Goal: Book appointment/travel/reservation

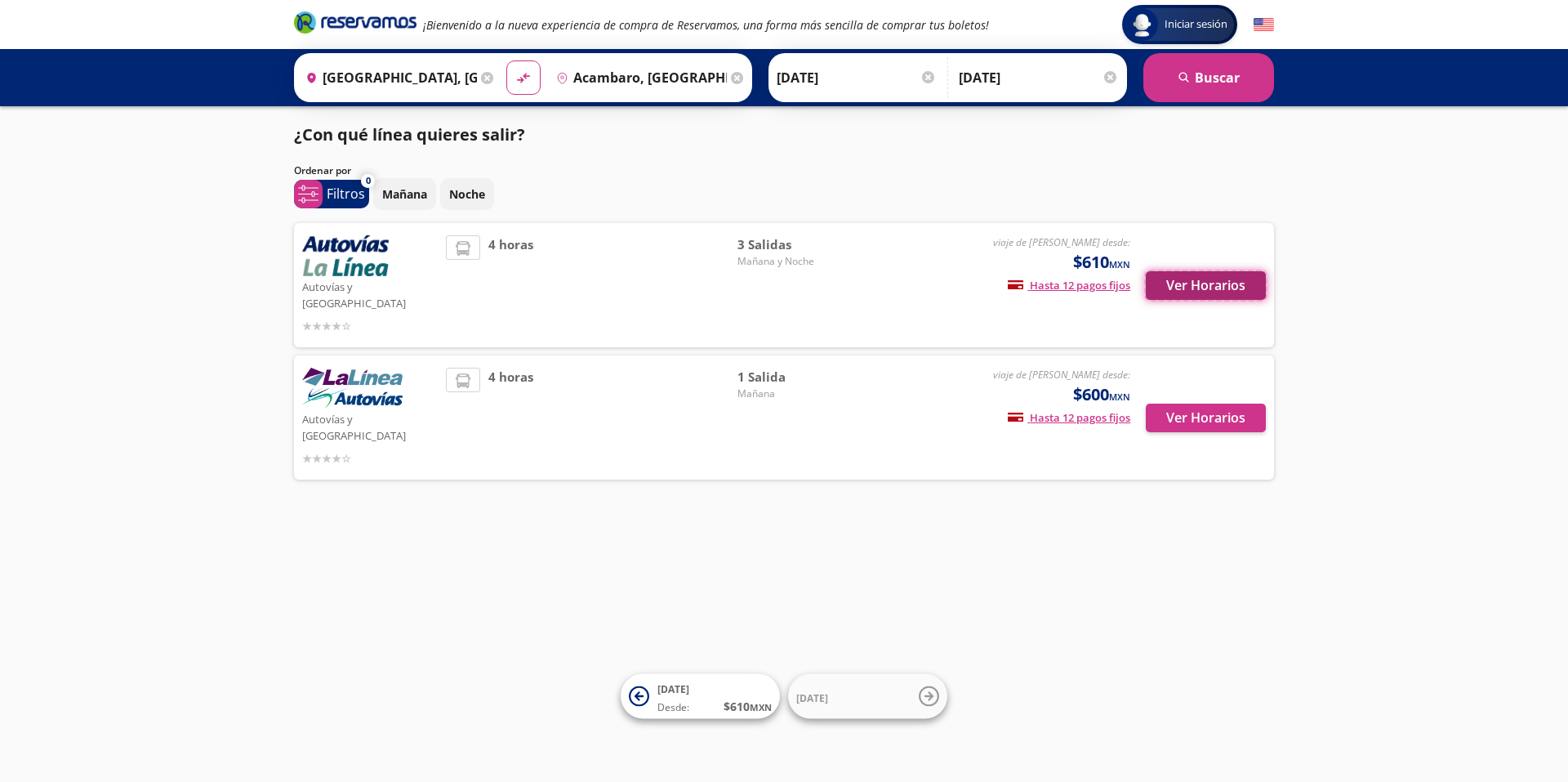
click at [1202, 278] on button "Ver Horarios" at bounding box center [1206, 285] width 120 height 28
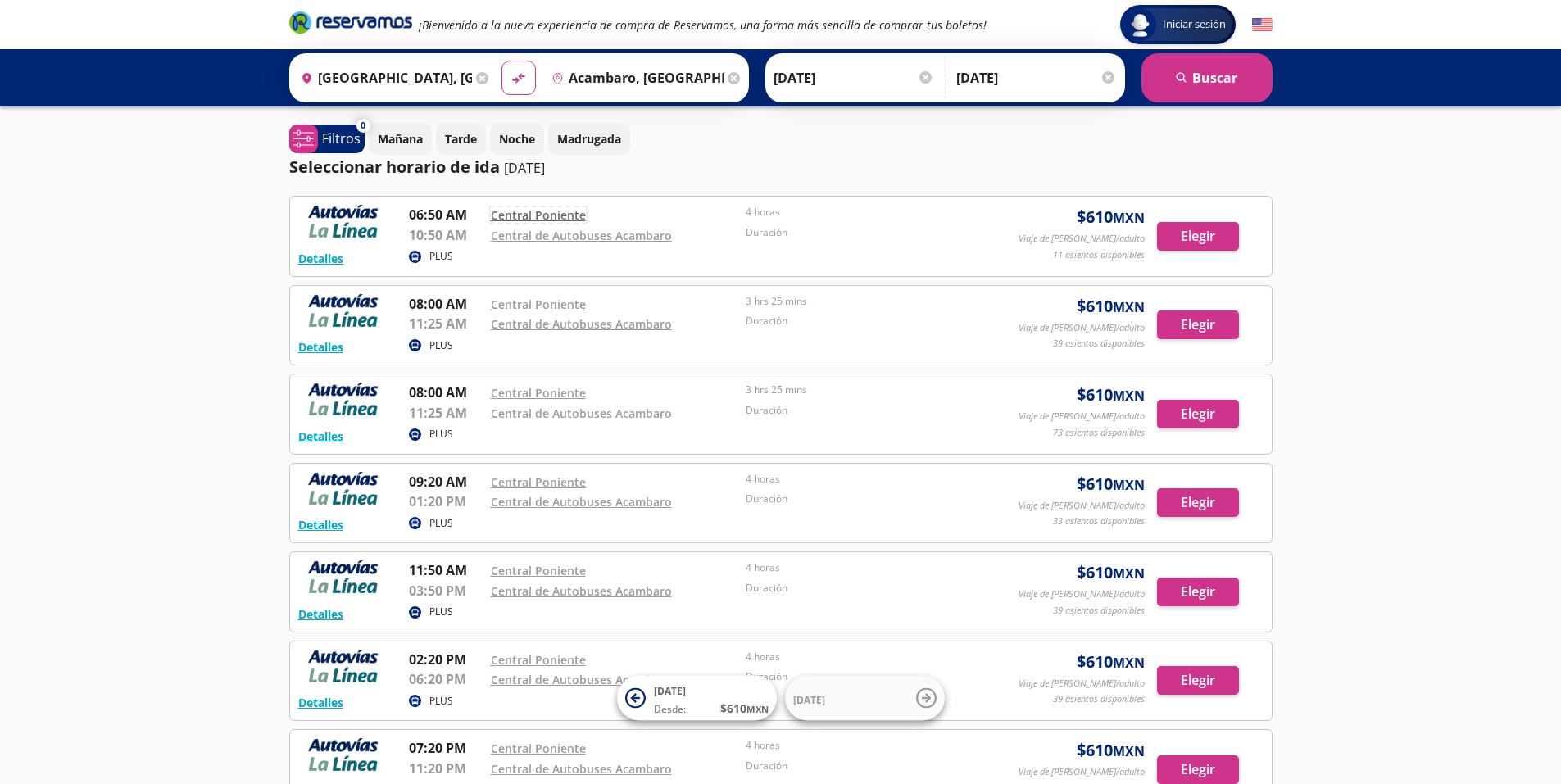
click at [568, 215] on link "Central Poniente" at bounding box center [538, 214] width 95 height 16
click at [1226, 234] on button "Elegir" at bounding box center [1198, 236] width 82 height 28
click at [324, 256] on button "Detalles" at bounding box center [320, 259] width 45 height 18
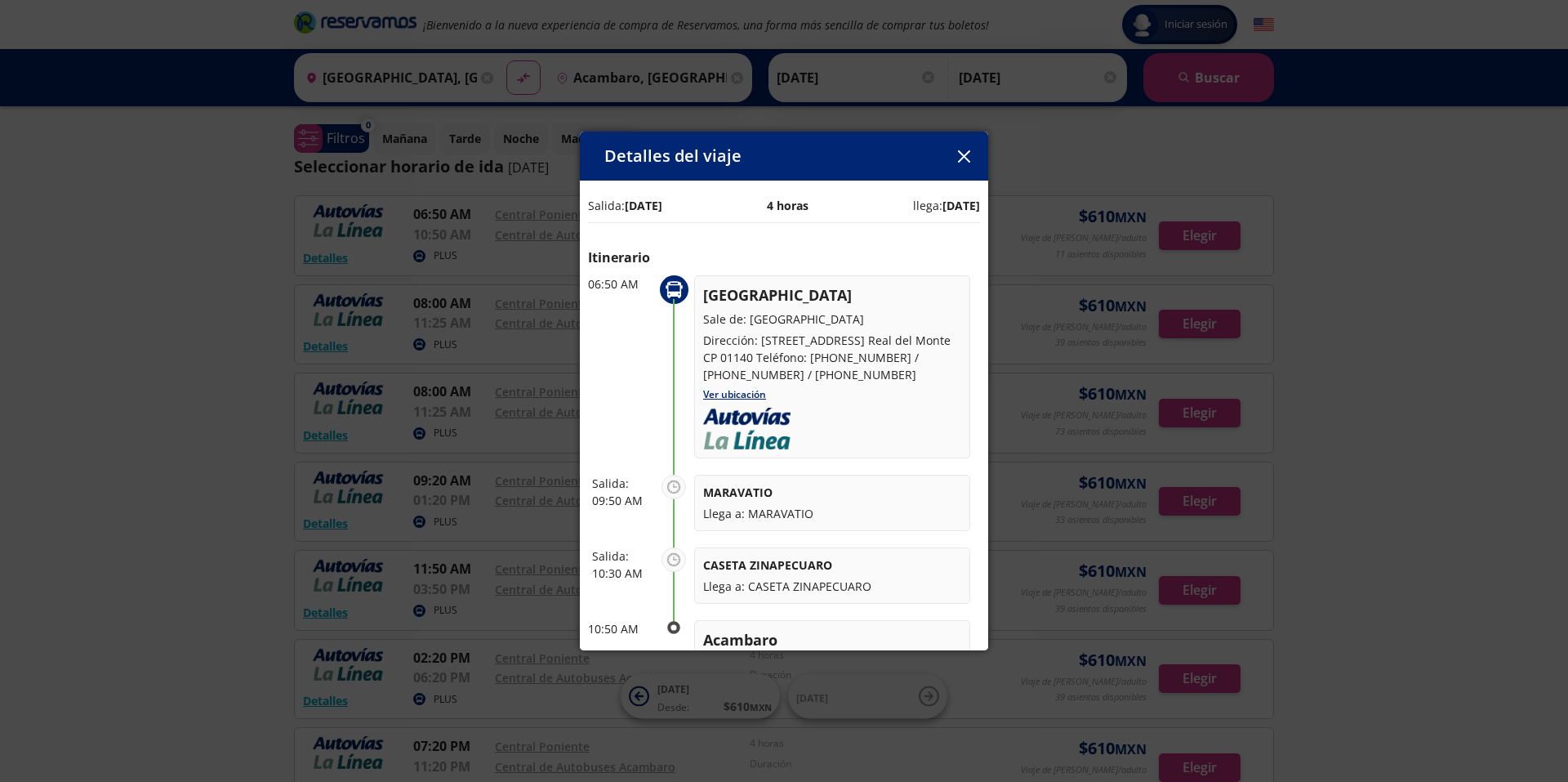
click at [962, 158] on icon "button" at bounding box center [963, 156] width 12 height 12
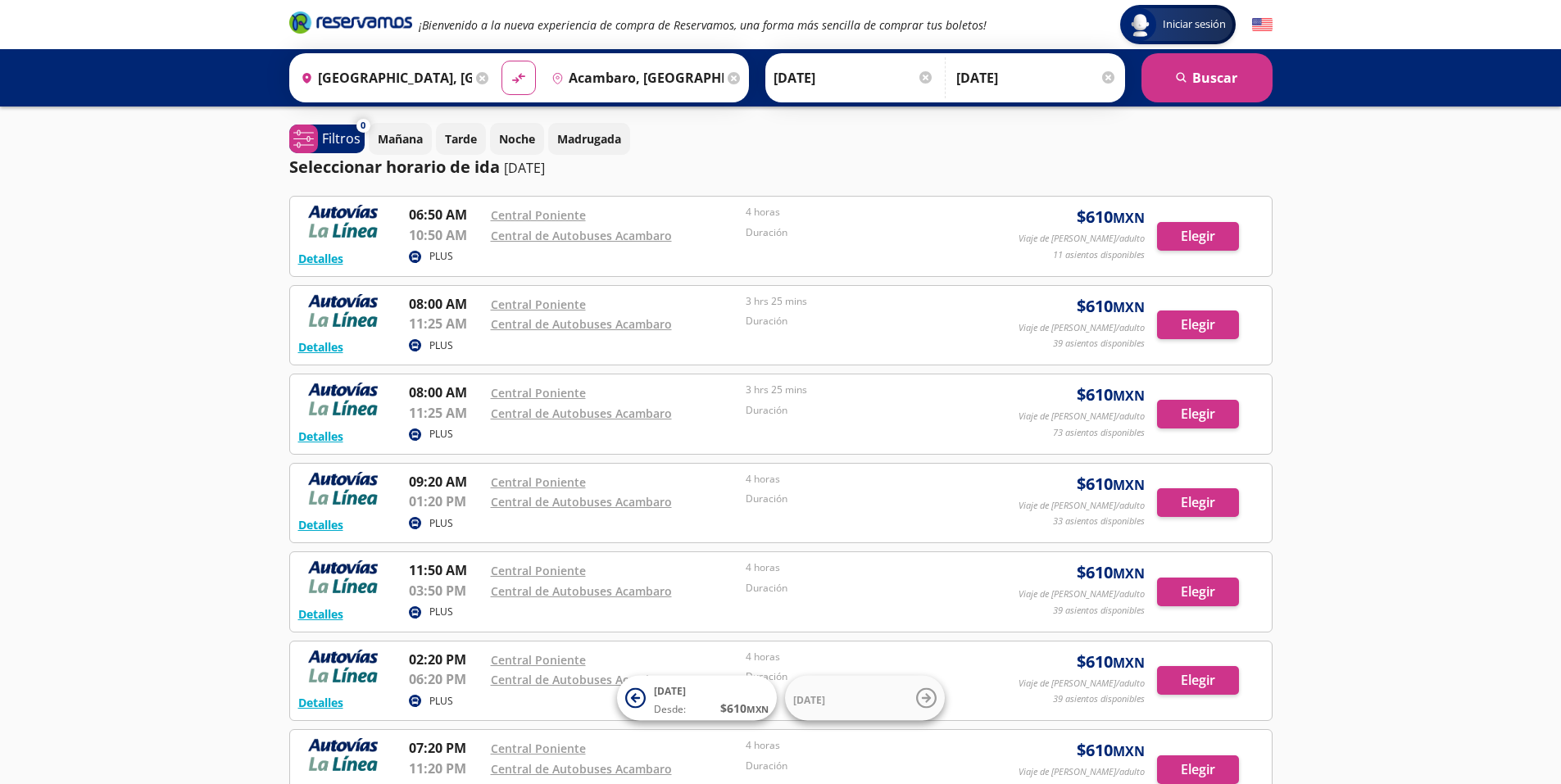
click at [1080, 254] on p "11 asientos disponibles" at bounding box center [1099, 255] width 92 height 14
click at [446, 256] on p "PLUS" at bounding box center [441, 257] width 23 height 15
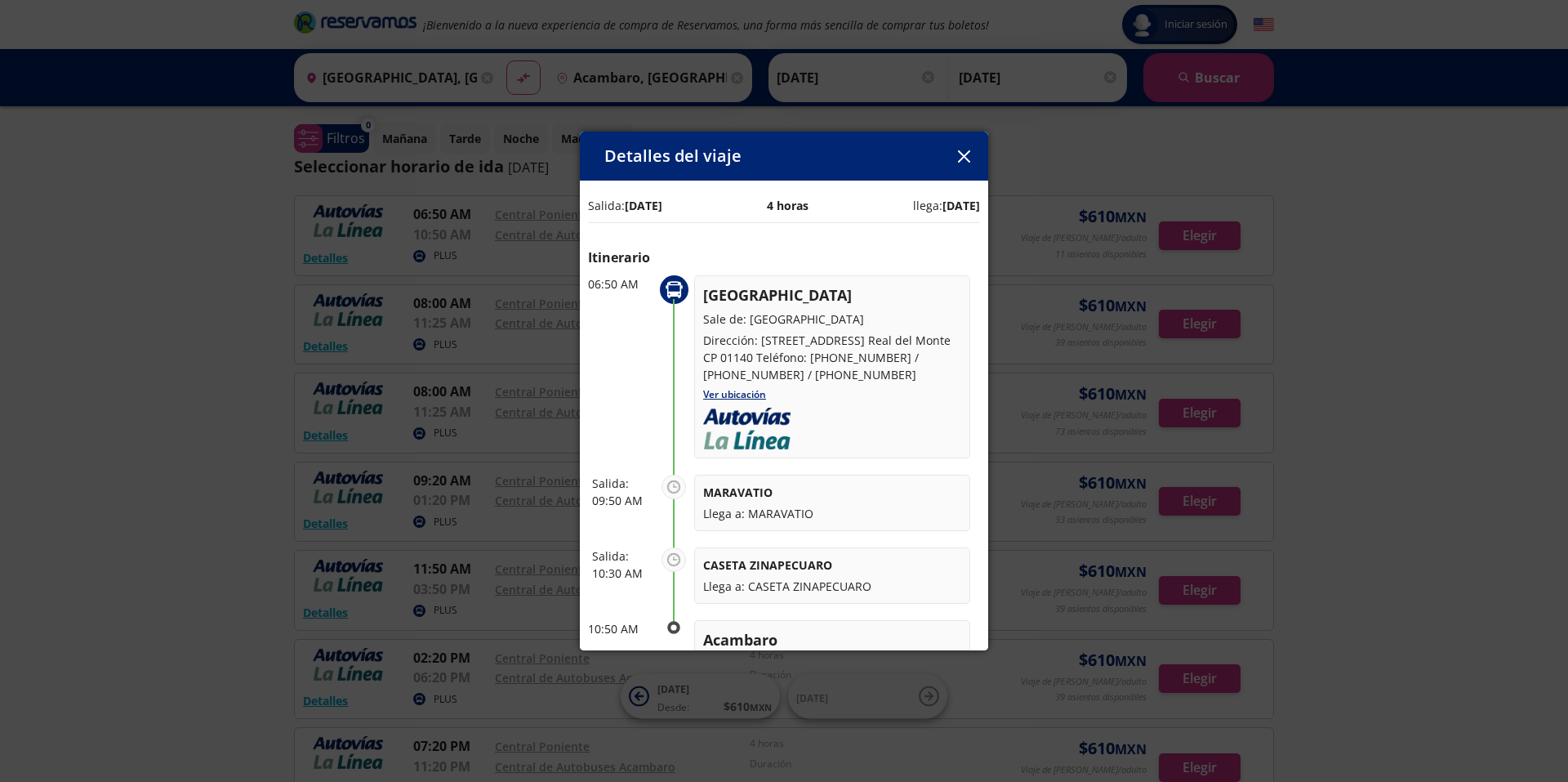
click at [958, 156] on icon "button" at bounding box center [964, 156] width 12 height 12
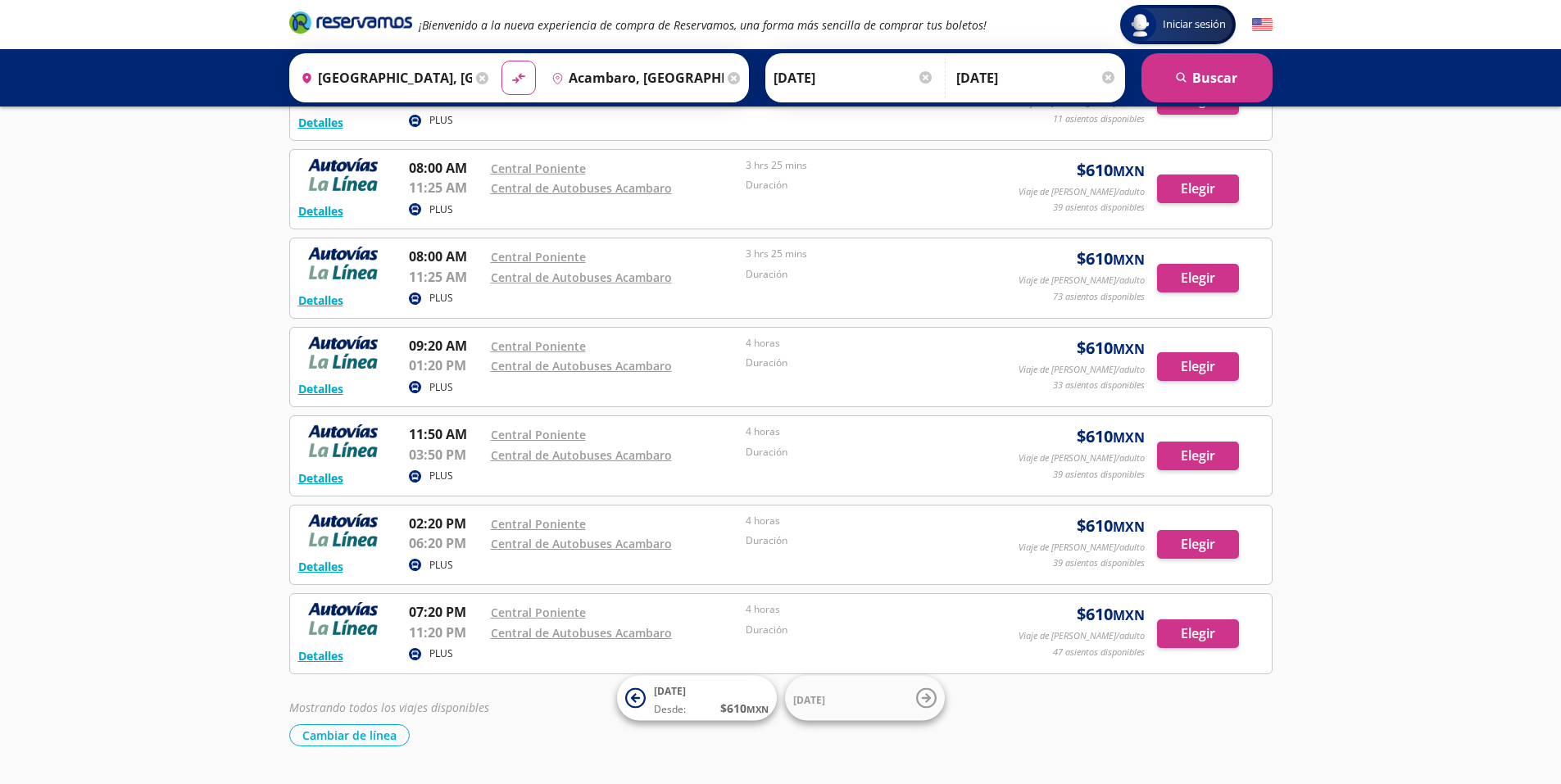
scroll to position [180, 0]
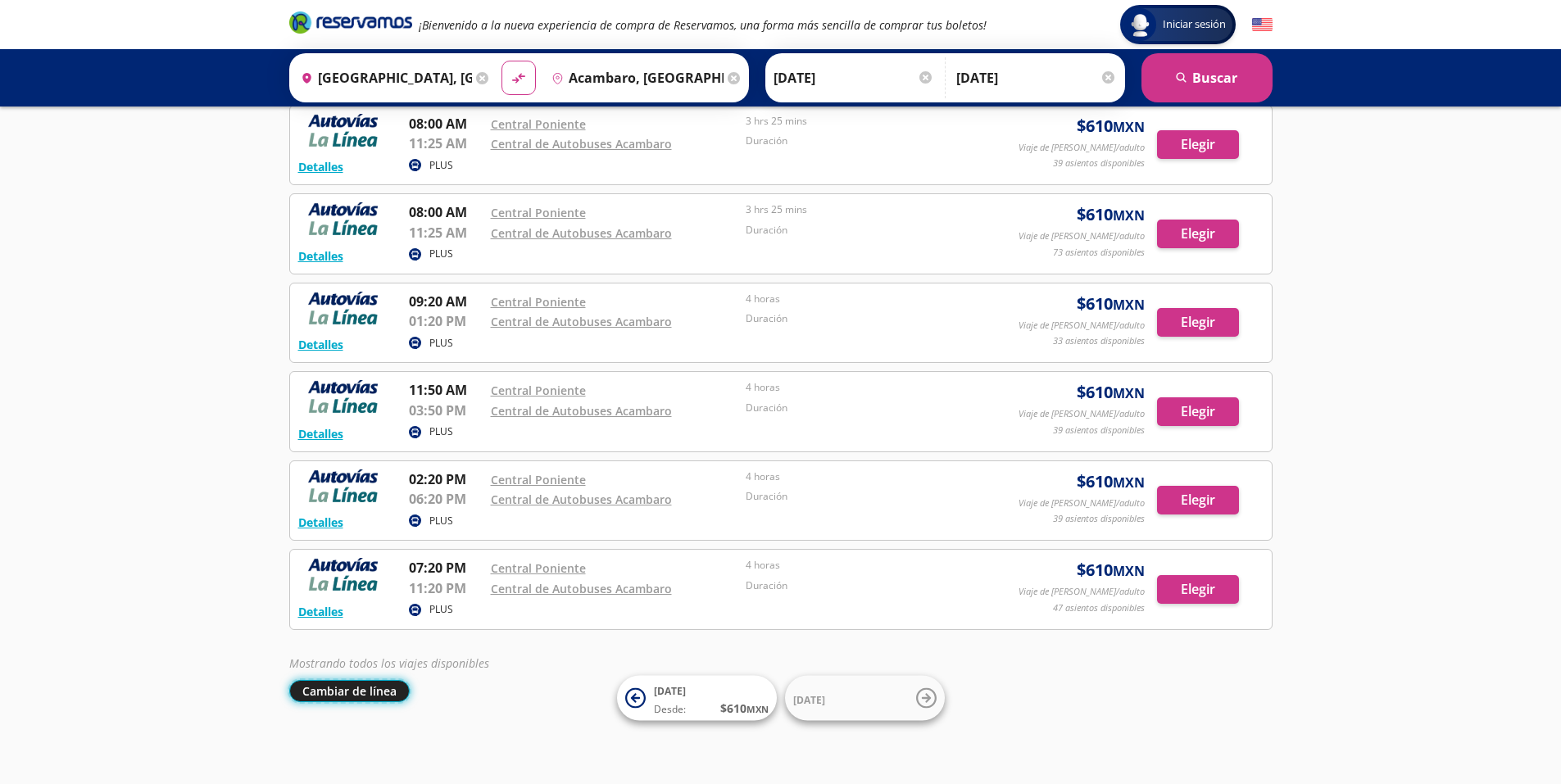
click at [370, 691] on button "Cambiar de línea" at bounding box center [350, 691] width 120 height 23
